Goal: Task Accomplishment & Management: Manage account settings

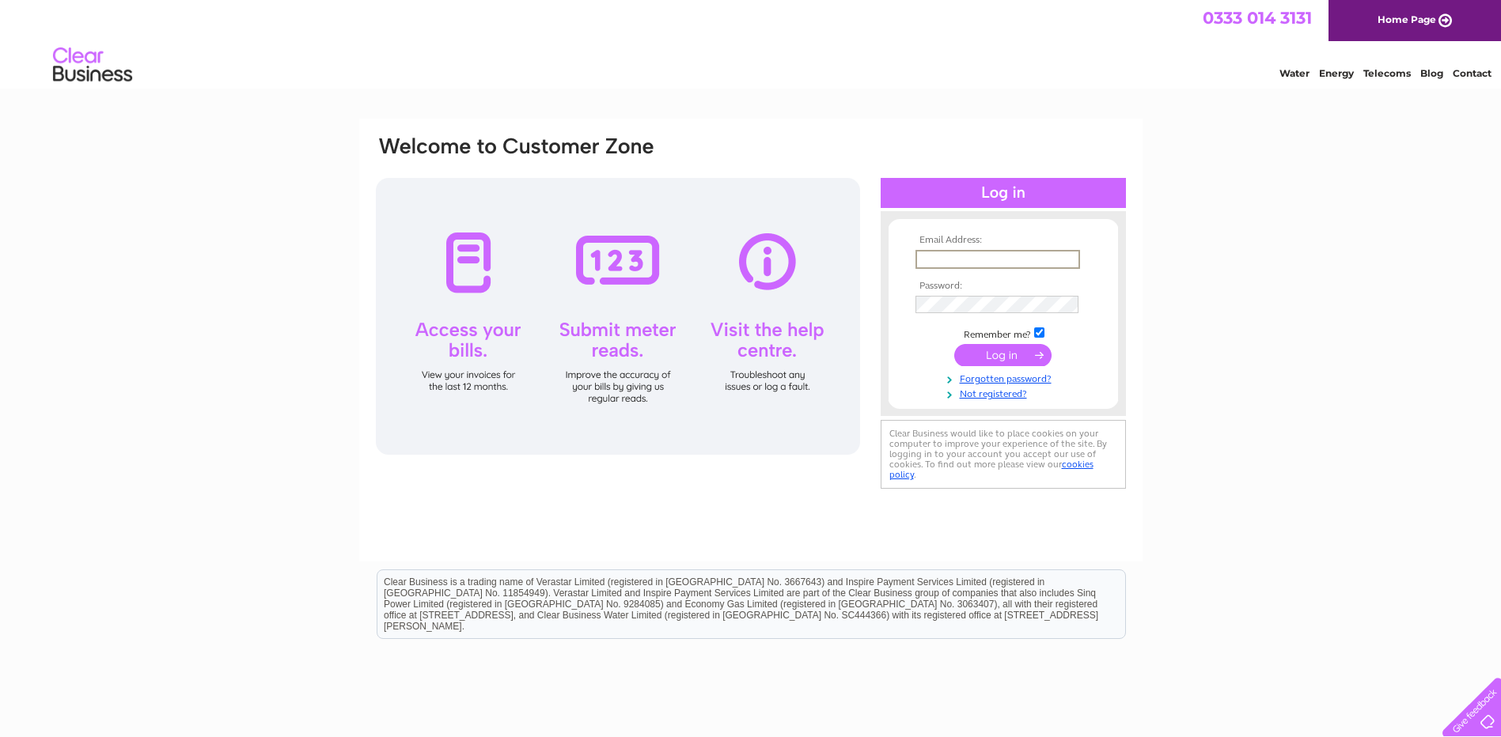
type input "[EMAIL_ADDRESS][DOMAIN_NAME]"
click at [990, 347] on input "submit" at bounding box center [1002, 355] width 97 height 22
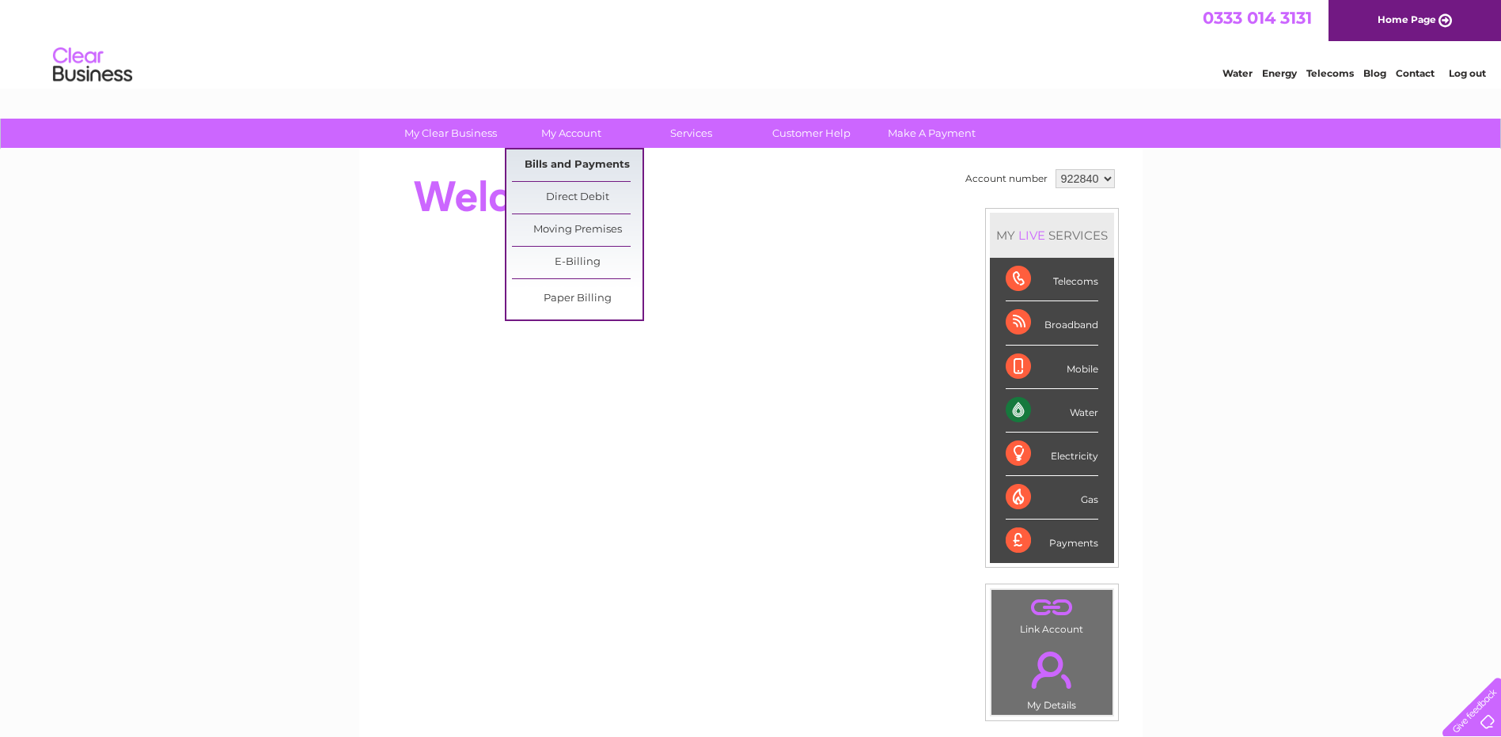
click at [560, 152] on link "Bills and Payments" at bounding box center [577, 166] width 131 height 32
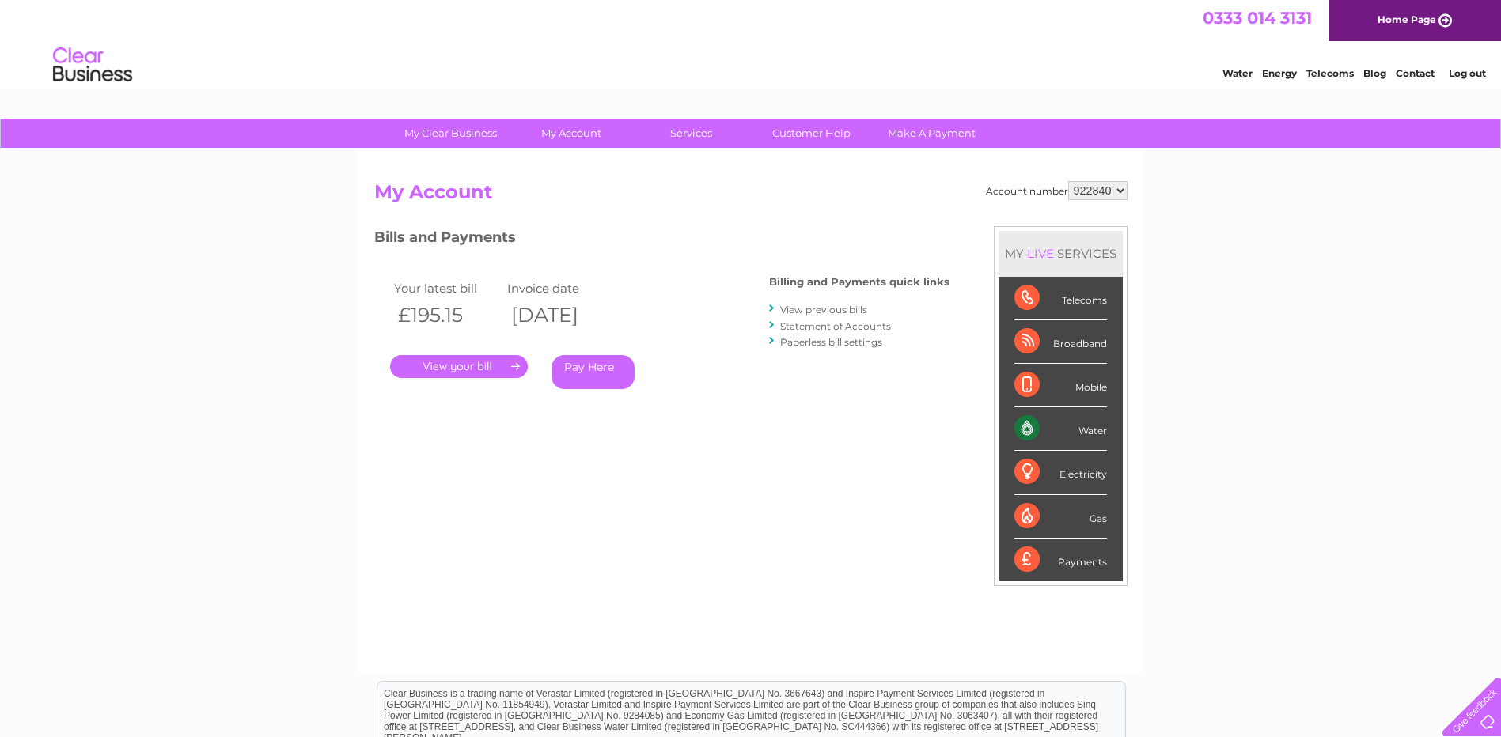
click at [487, 358] on link "." at bounding box center [459, 366] width 138 height 23
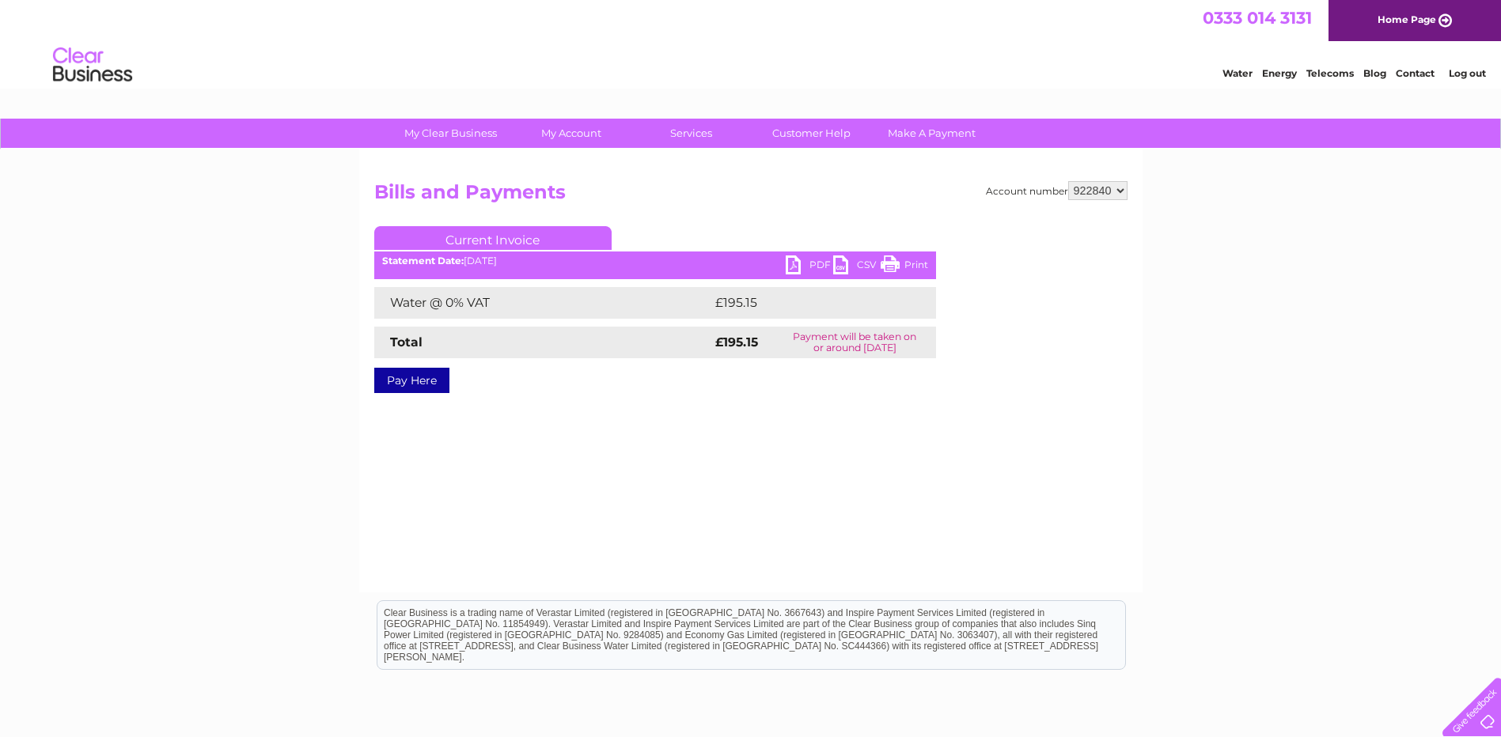
click at [802, 268] on link "PDF" at bounding box center [809, 267] width 47 height 23
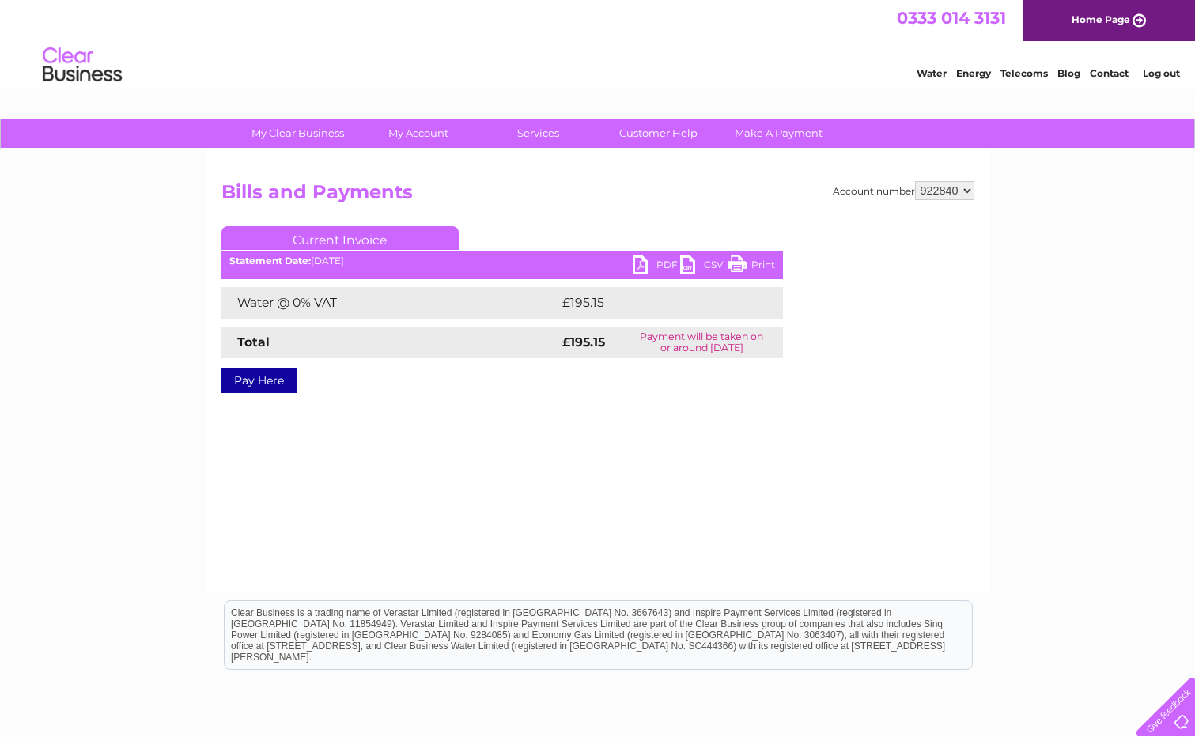
click at [1145, 74] on link "Log out" at bounding box center [1161, 73] width 37 height 12
